Goal: Find specific page/section: Find specific page/section

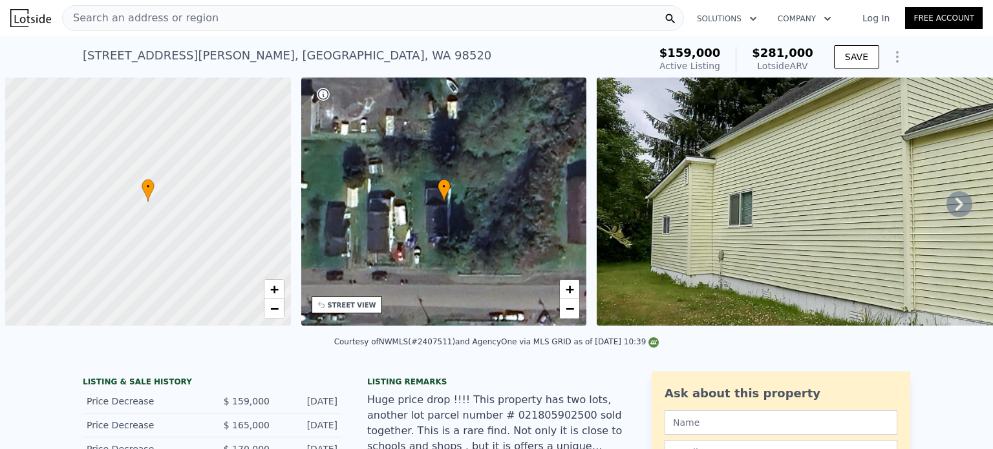
scroll to position [0, 5]
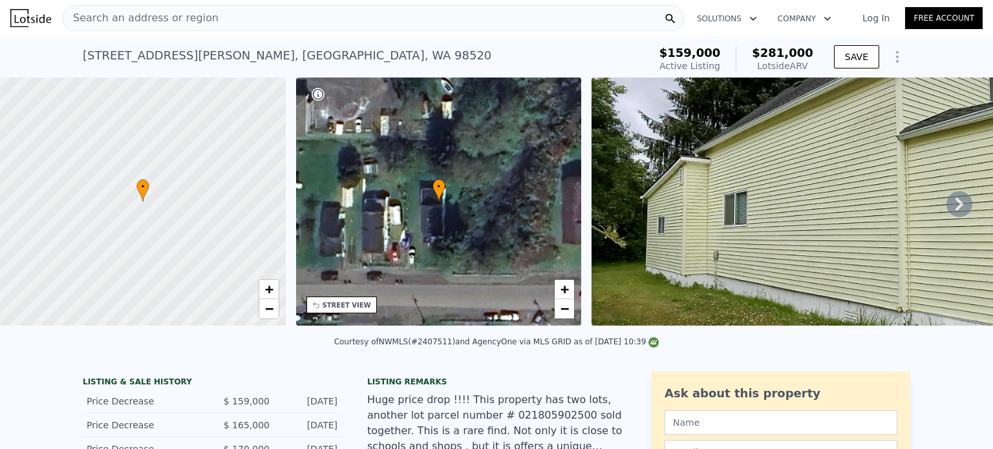
click at [533, 15] on div "Search an address or region" at bounding box center [373, 18] width 622 height 26
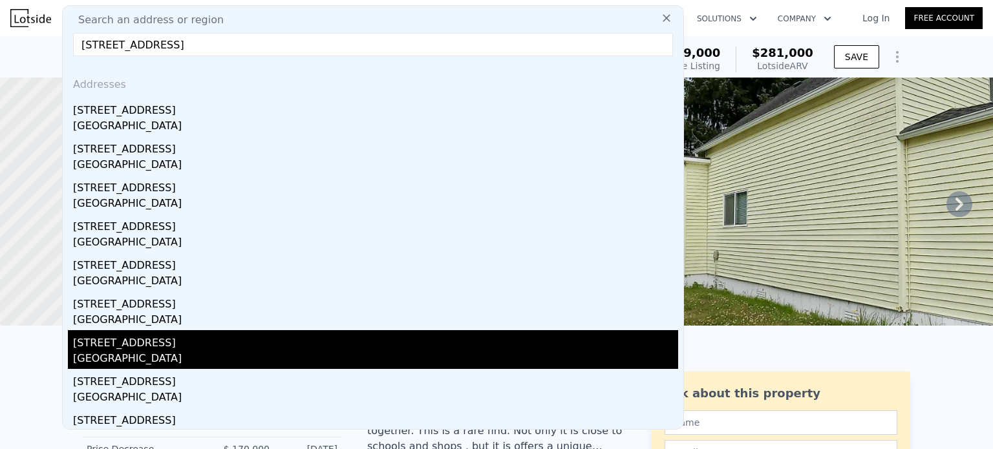
type input "[STREET_ADDRESS]"
click at [166, 351] on div "[GEOGRAPHIC_DATA]" at bounding box center [375, 360] width 605 height 18
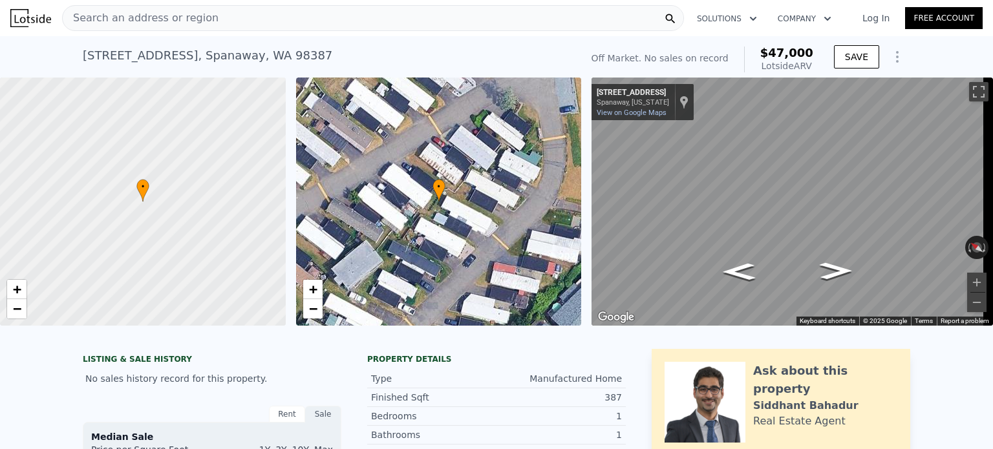
click at [613, 385] on div "Manufactured Home" at bounding box center [558, 378] width 125 height 13
click at [313, 9] on div "Search an address or region" at bounding box center [373, 18] width 622 height 26
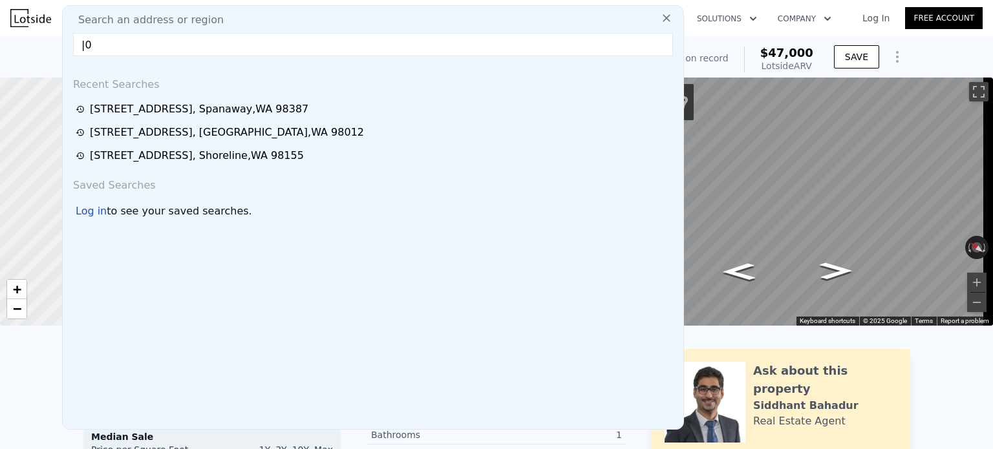
type input "|"
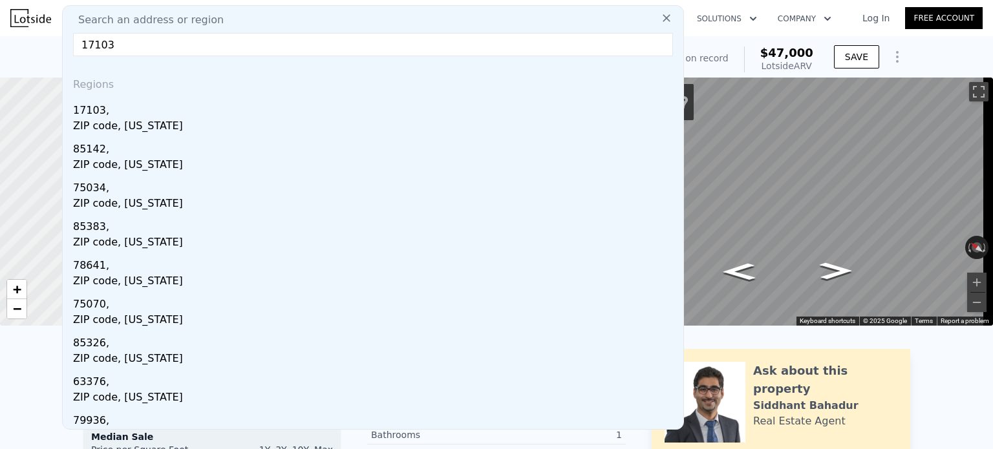
type input "17103"
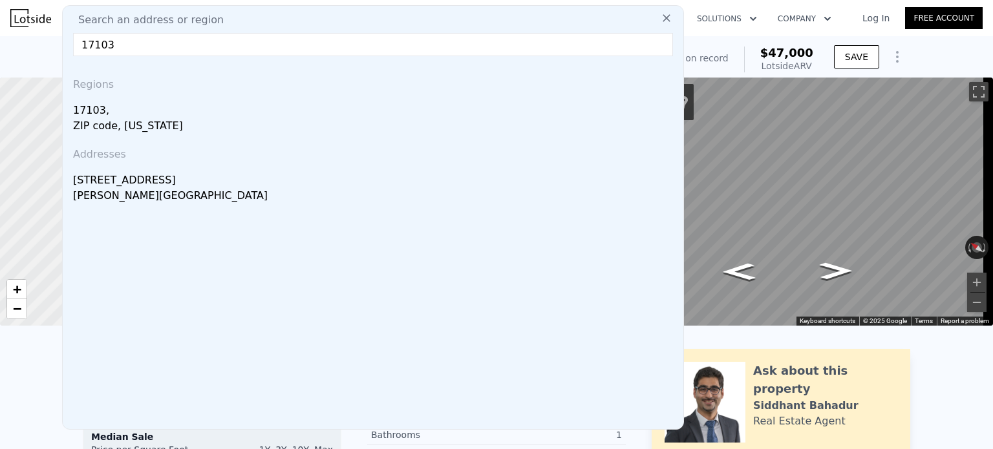
click at [26, 53] on div "[STREET_ADDRESS] No sales on record (~ARV $47k ) Off Market. No sales on record…" at bounding box center [496, 56] width 993 height 41
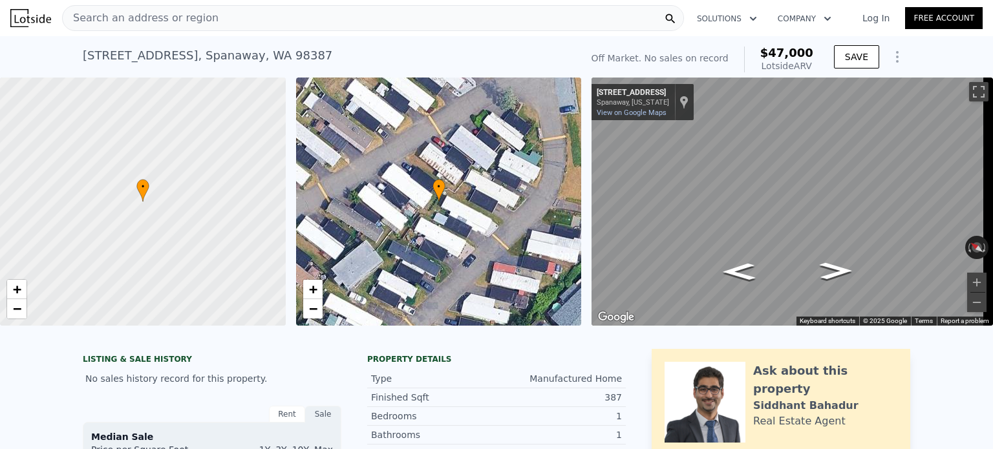
click at [230, 24] on div "Search an address or region" at bounding box center [373, 18] width 622 height 26
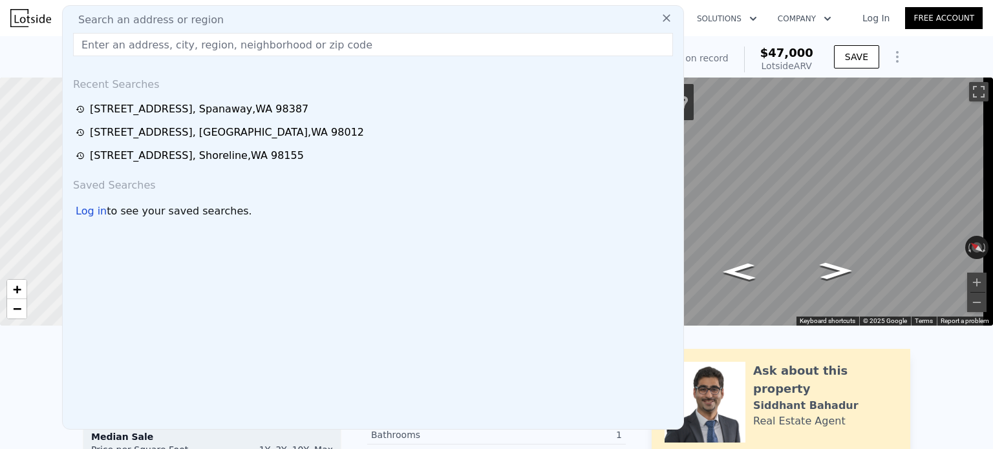
click at [250, 45] on input "text" at bounding box center [373, 44] width 600 height 23
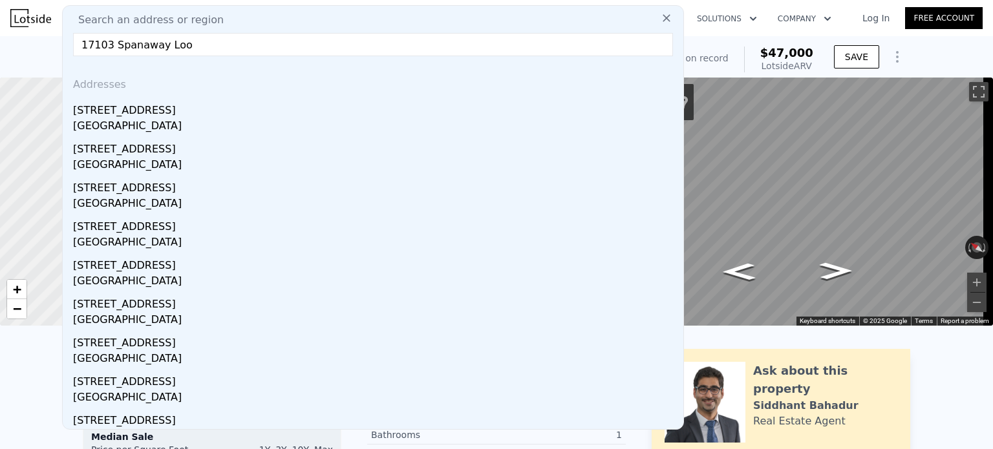
type input "17103 Spanaway Loo"
